Goal: Check status: Check status

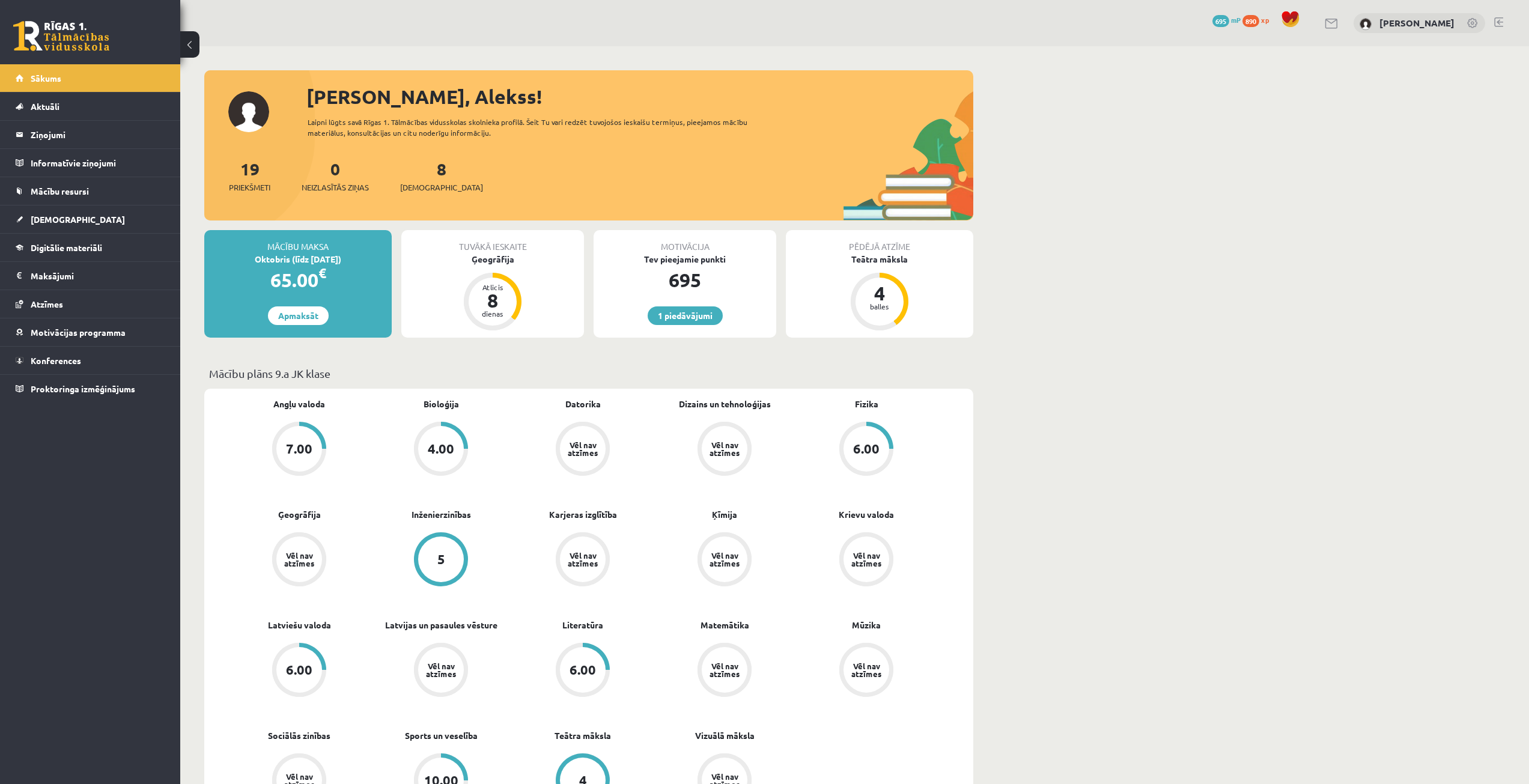
scroll to position [841, 0]
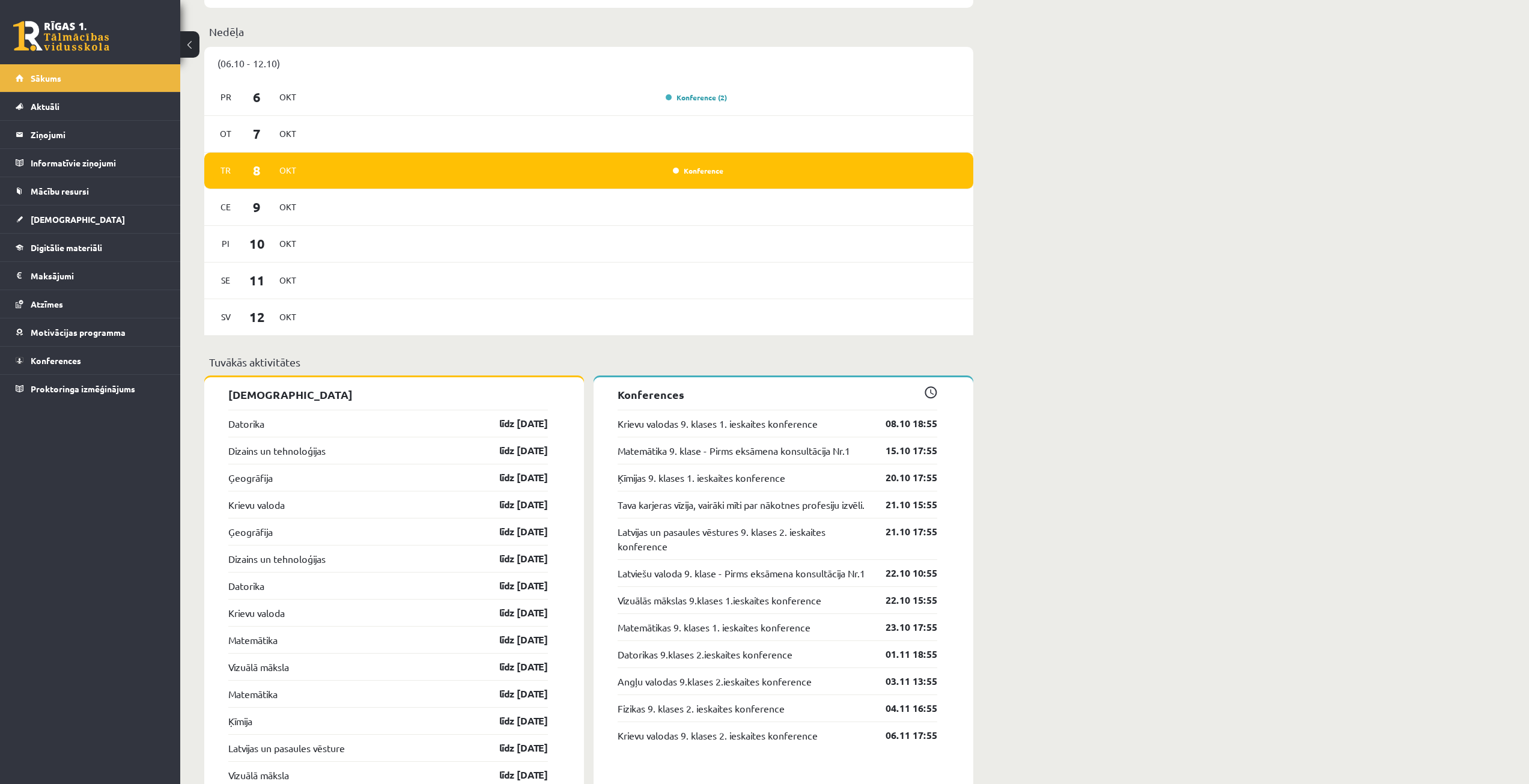
click at [1212, 231] on div "[PERSON_NAME], Alekss! Laipni lūgts [PERSON_NAME] 1. Tālmācības vidusskolas sko…" at bounding box center [854, 697] width 1349 height 2983
click at [1089, 547] on div "[PERSON_NAME], Alekss! Laipni lūgts [PERSON_NAME] 1. Tālmācības vidusskolas sko…" at bounding box center [854, 697] width 1349 height 2983
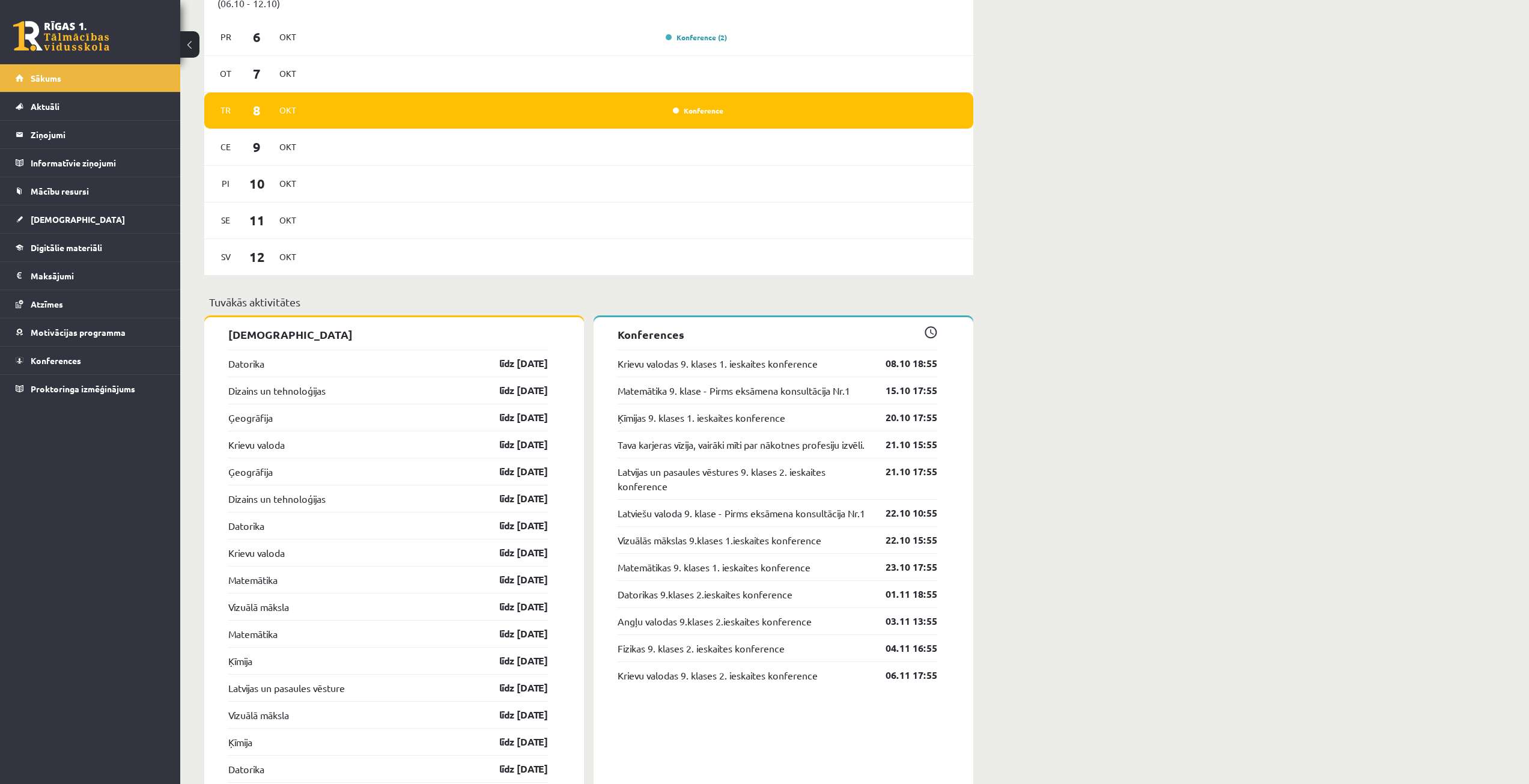
scroll to position [661, 0]
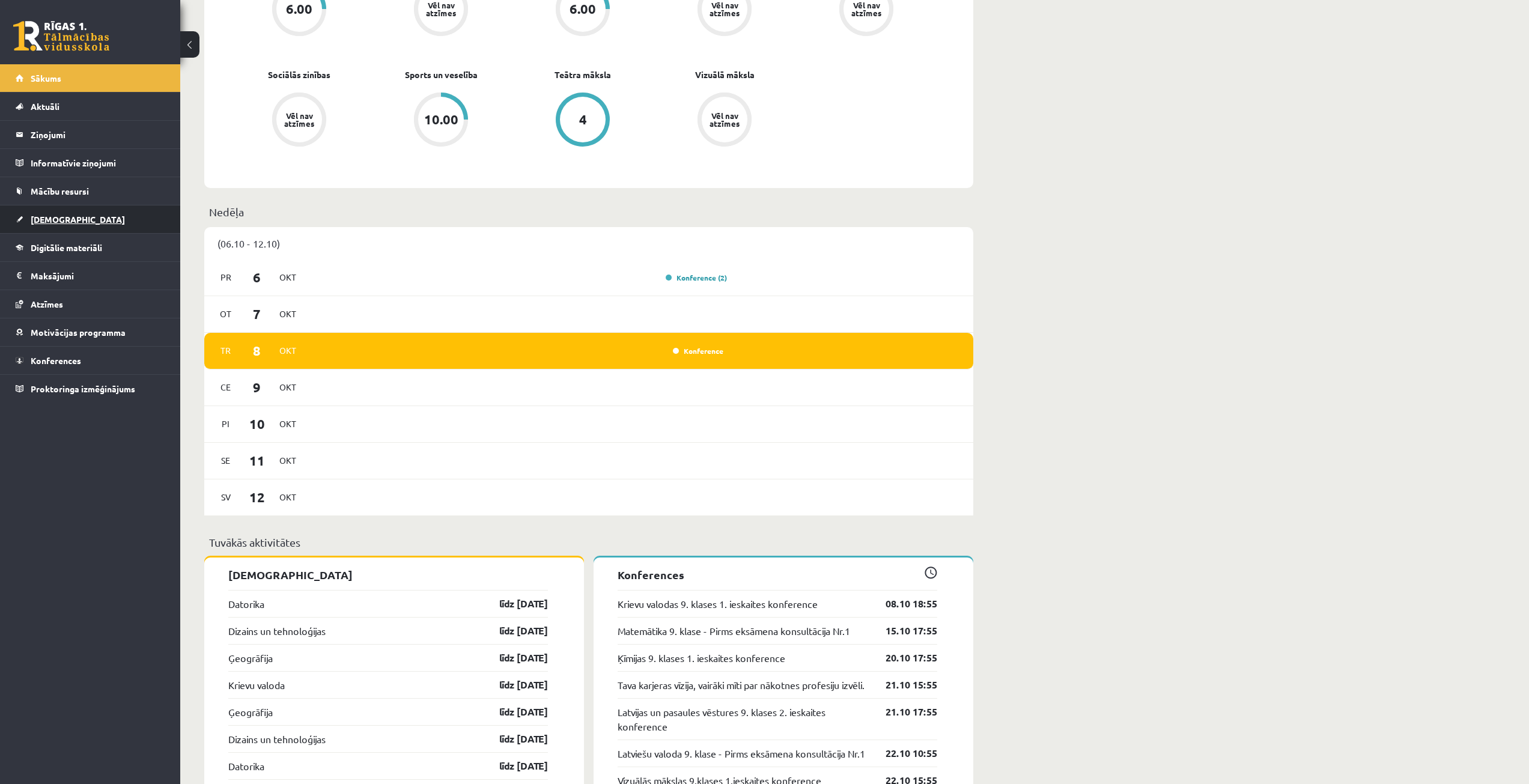
click at [120, 219] on link "[DEMOGRAPHIC_DATA]" at bounding box center [90, 219] width 150 height 28
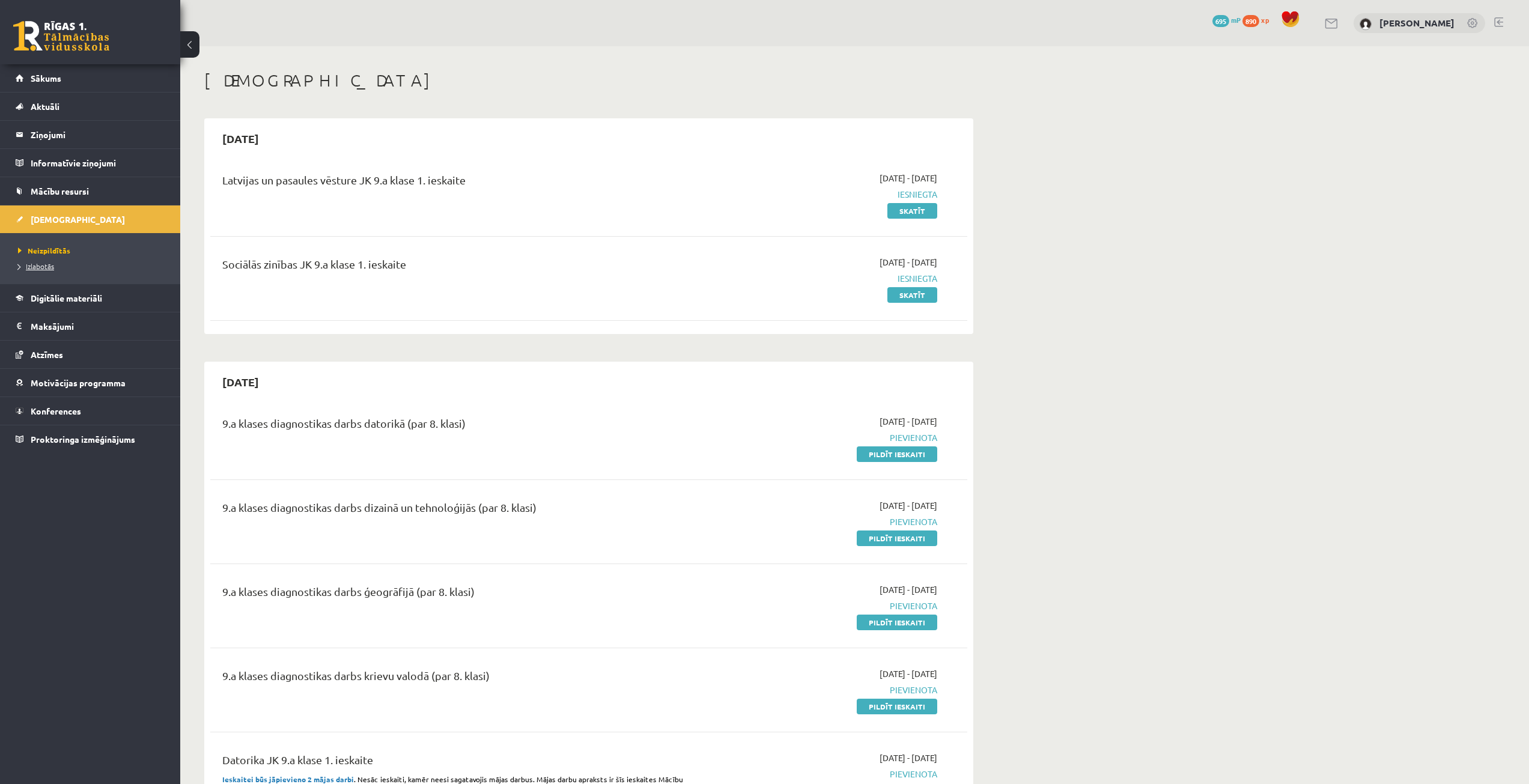
click at [108, 268] on link "Izlabotās" at bounding box center [93, 266] width 150 height 11
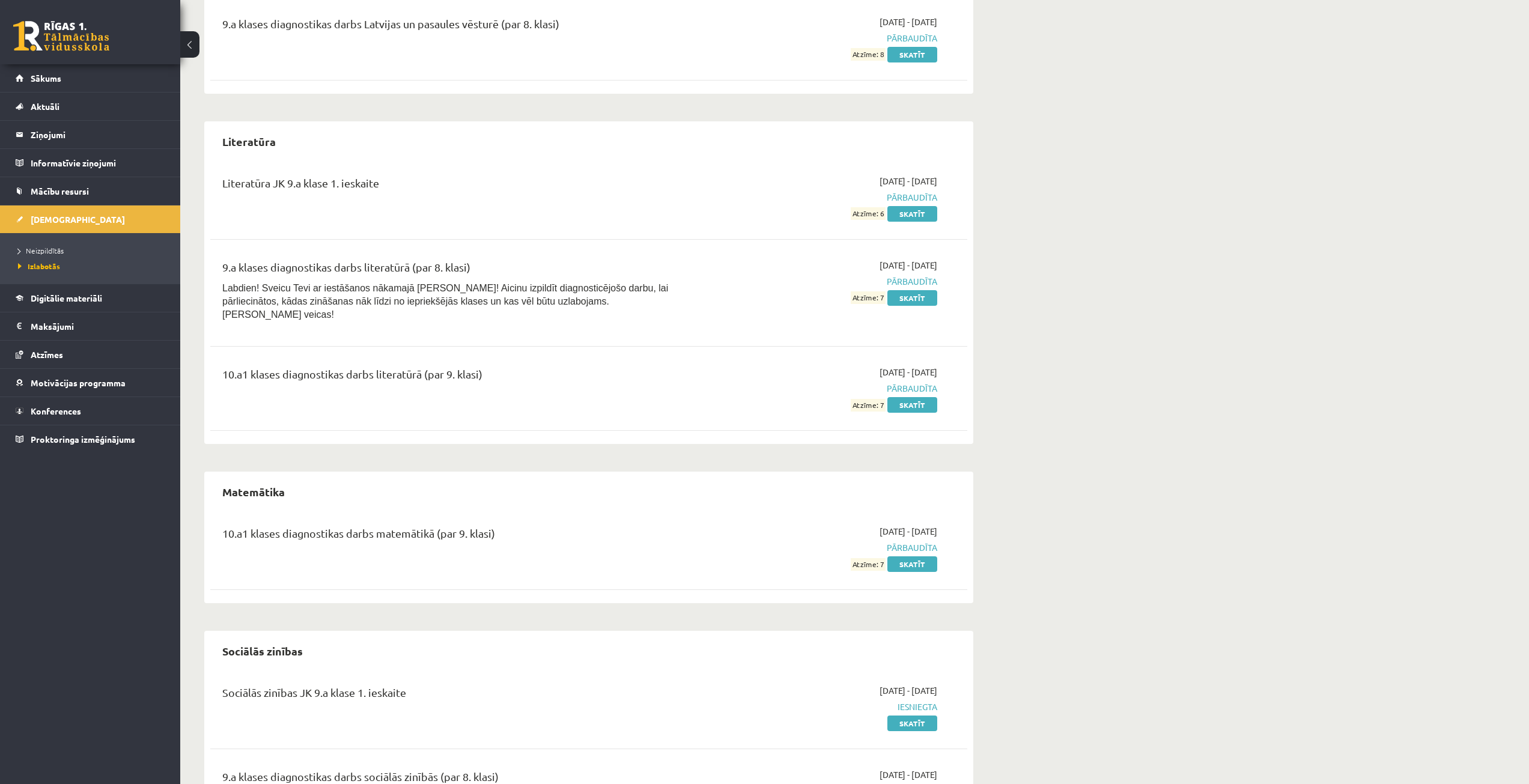
scroll to position [1562, 0]
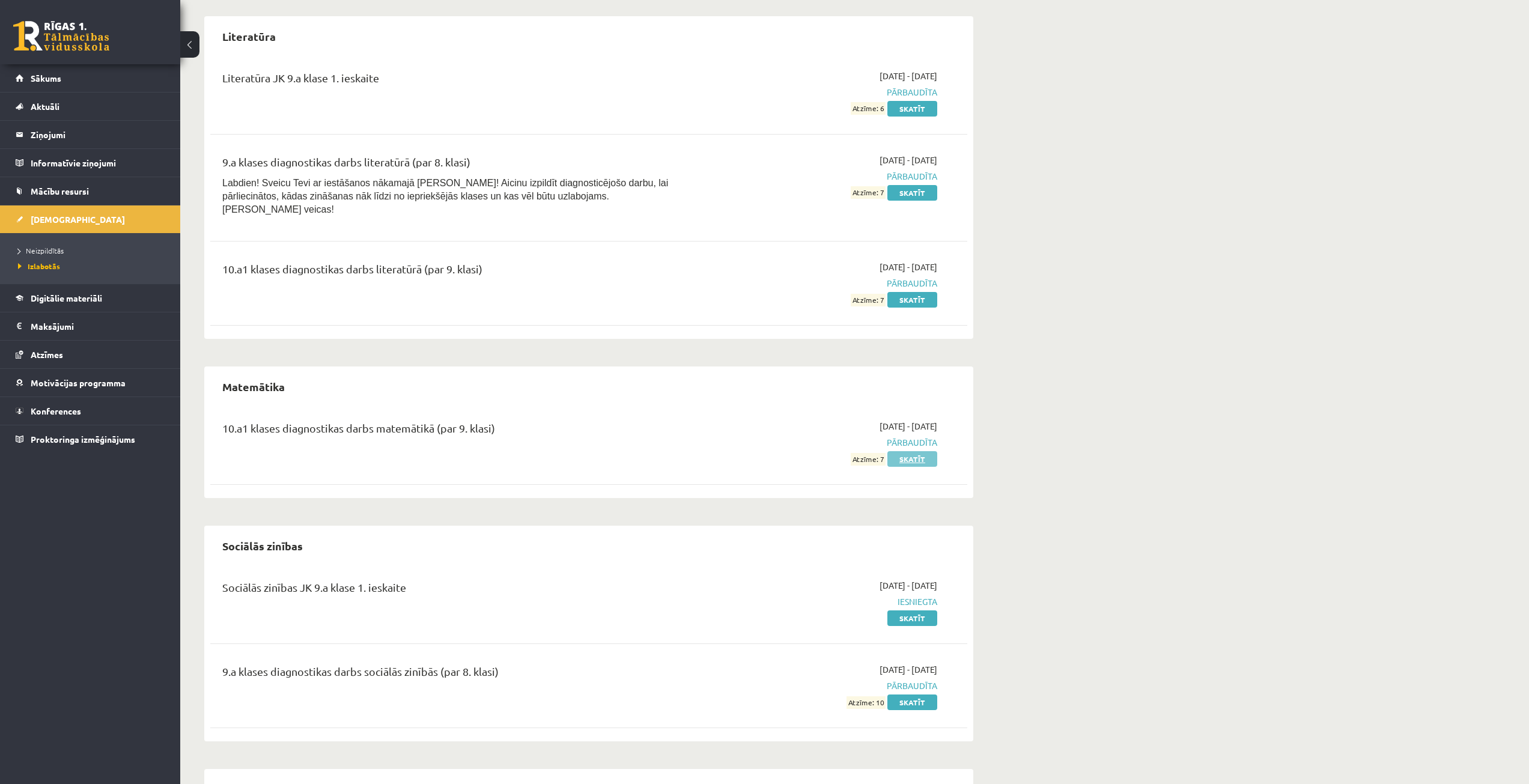
click at [928, 452] on link "Skatīt" at bounding box center [912, 459] width 50 height 16
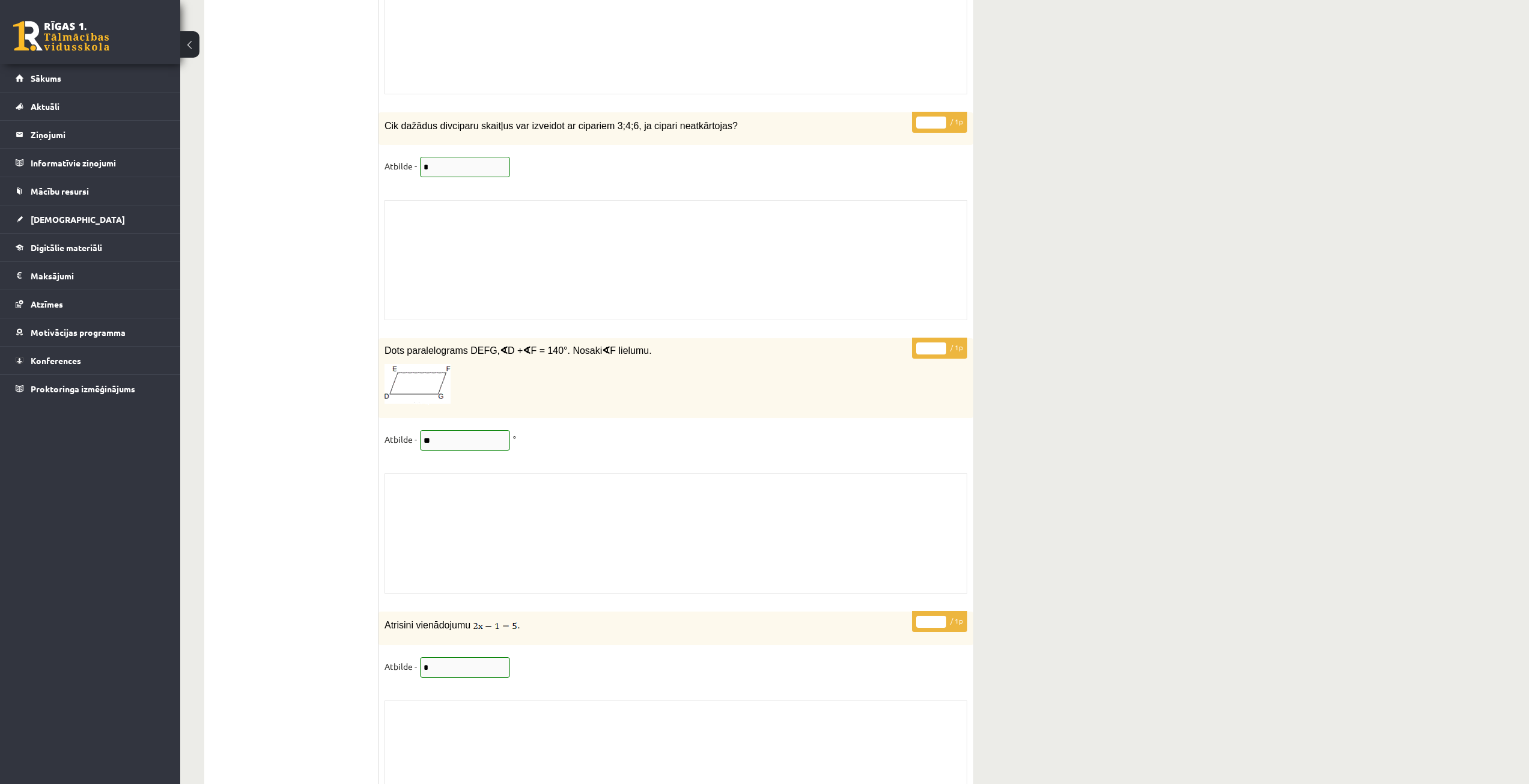
scroll to position [9961, 0]
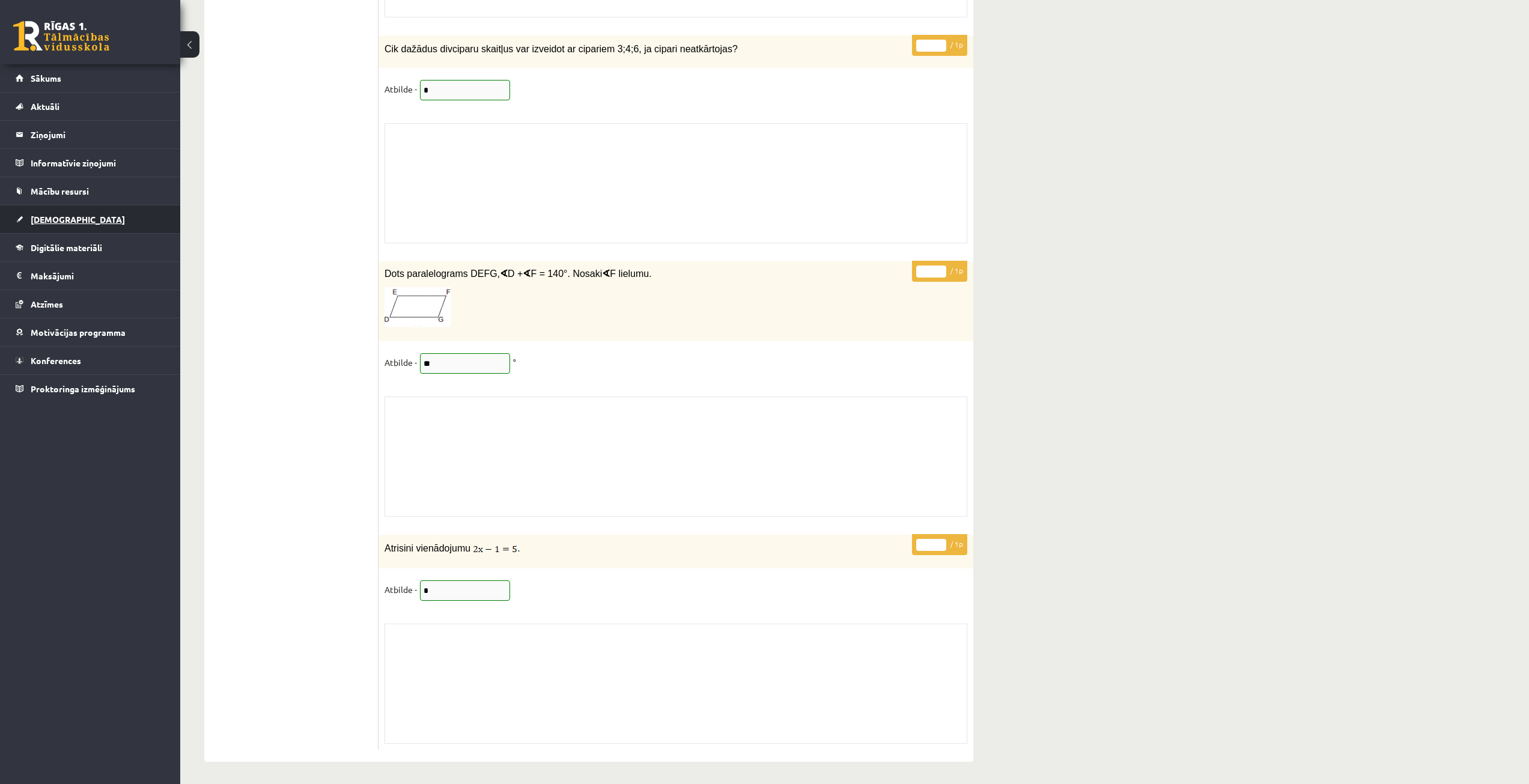
click at [103, 219] on link "[DEMOGRAPHIC_DATA]" at bounding box center [90, 219] width 150 height 28
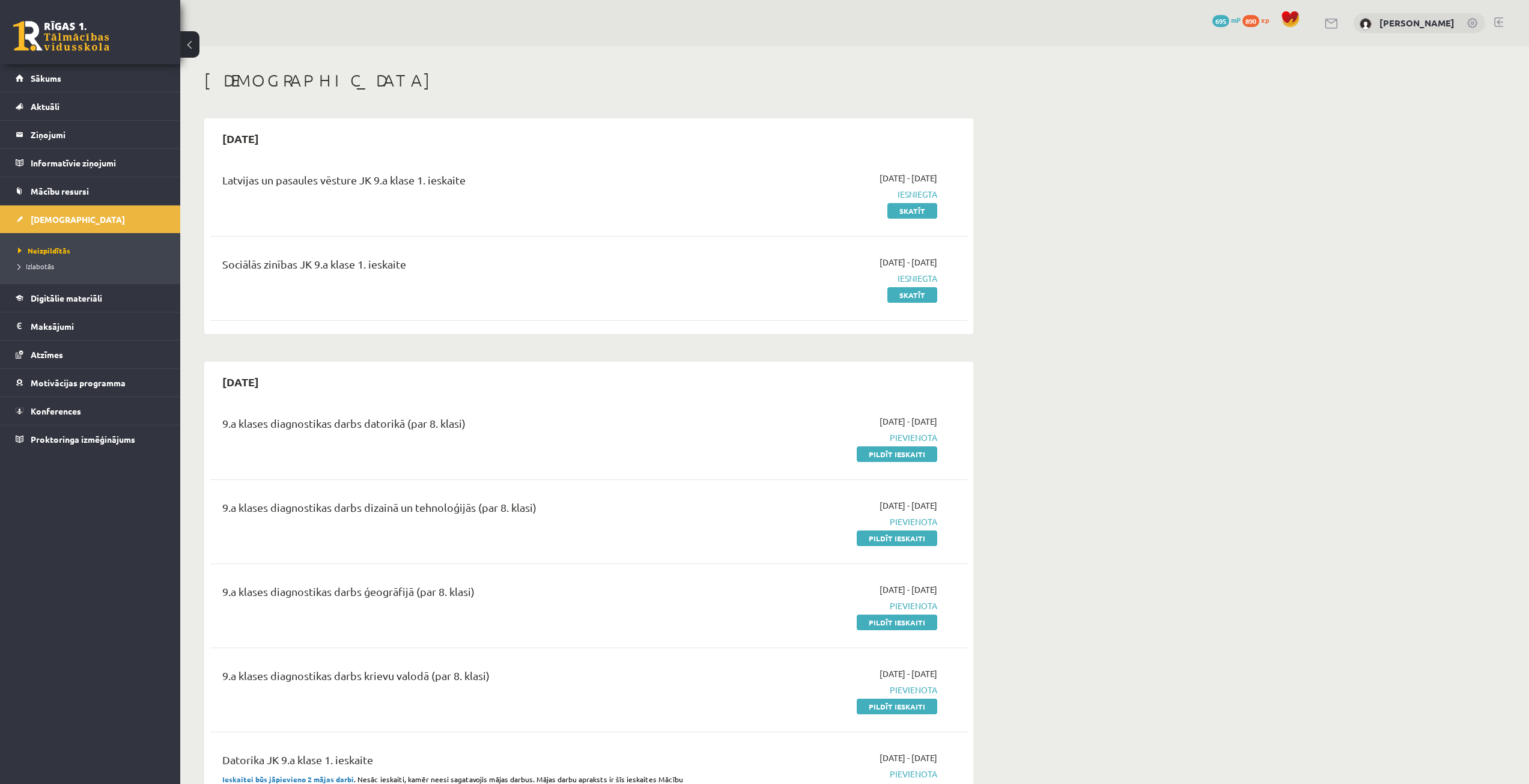
scroll to position [685, 0]
